Goal: Navigation & Orientation: Find specific page/section

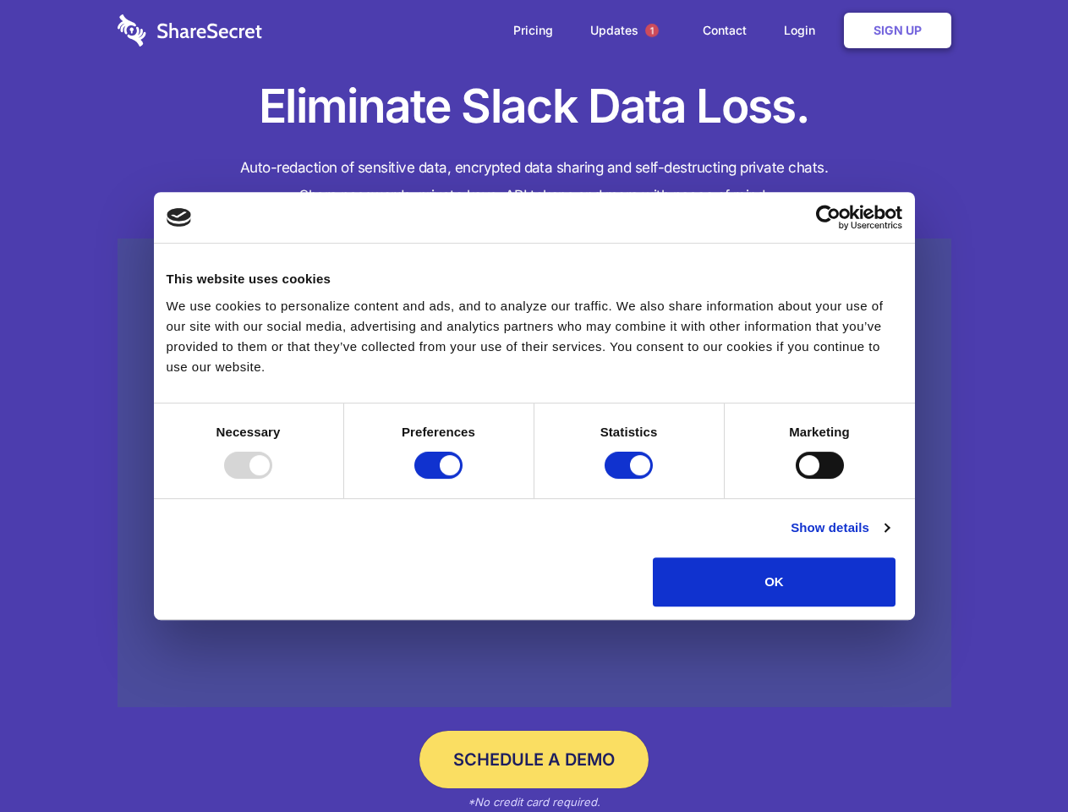
click at [272, 479] on div at bounding box center [248, 465] width 48 height 27
click at [463, 479] on input "Preferences" at bounding box center [438, 465] width 48 height 27
checkbox input "false"
click at [631, 479] on input "Statistics" at bounding box center [629, 465] width 48 height 27
checkbox input "false"
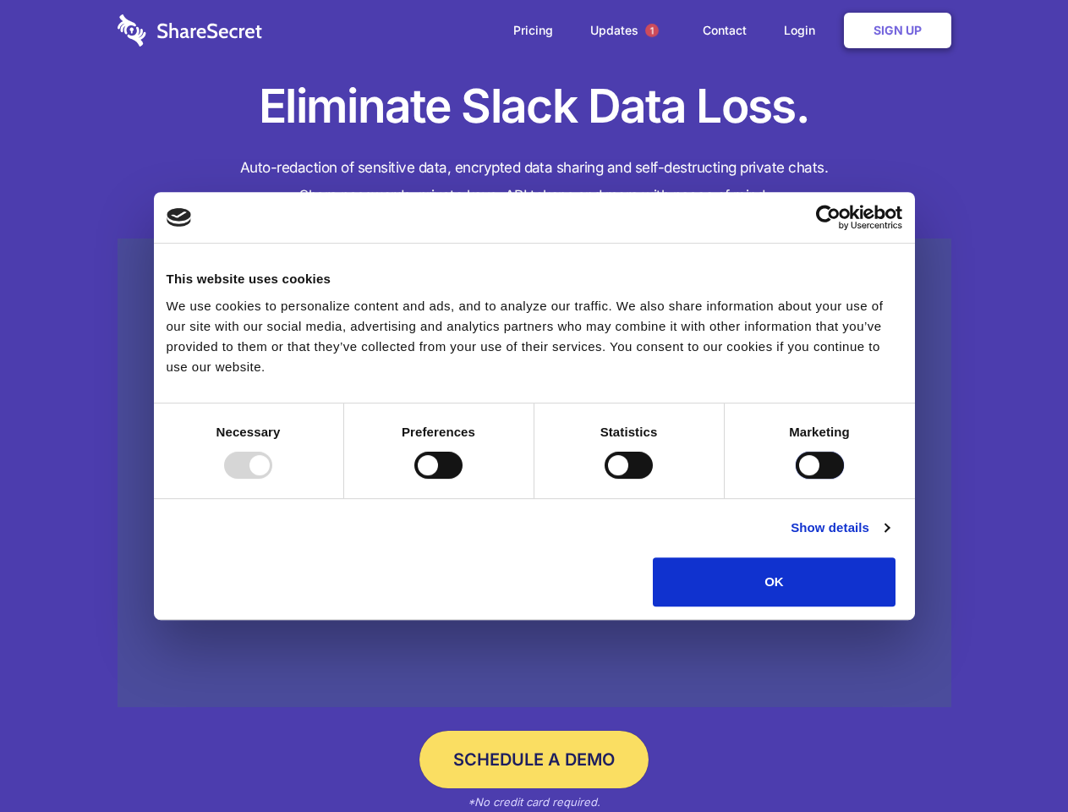
click at [796, 479] on input "Marketing" at bounding box center [820, 465] width 48 height 27
checkbox input "true"
click at [889, 538] on link "Show details" at bounding box center [840, 528] width 98 height 20
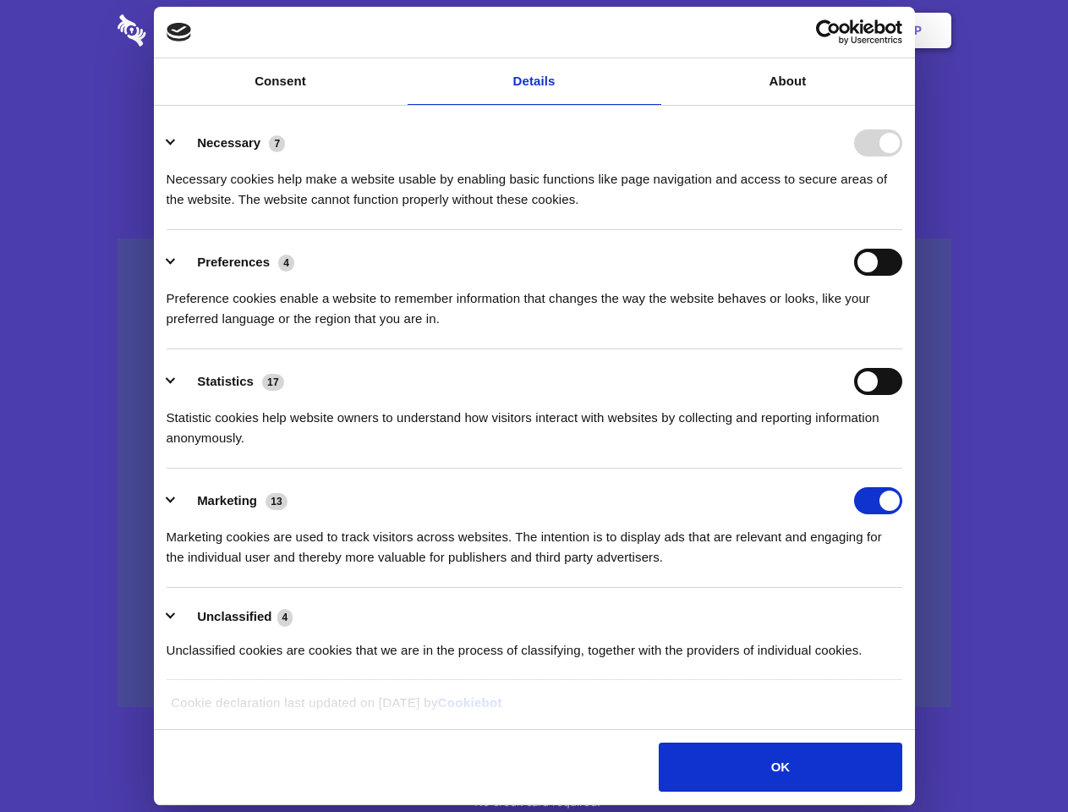
click at [902, 230] on li "Necessary 7 Necessary cookies help make a website usable by enabling basic func…" at bounding box center [535, 170] width 736 height 119
click at [651, 30] on span "1" at bounding box center [652, 31] width 14 height 14
